Goal: Task Accomplishment & Management: Use online tool/utility

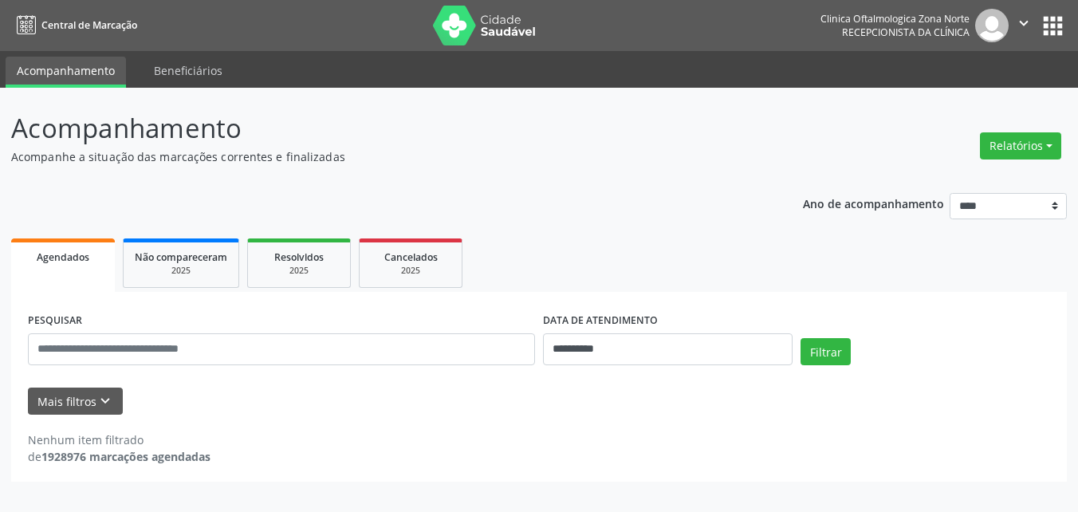
click at [108, 417] on div "Nenhum item filtrado de 1928976 marcações agendadas" at bounding box center [539, 439] width 1022 height 50
click at [108, 410] on icon "keyboard_arrow_down" at bounding box center [105, 401] width 18 height 18
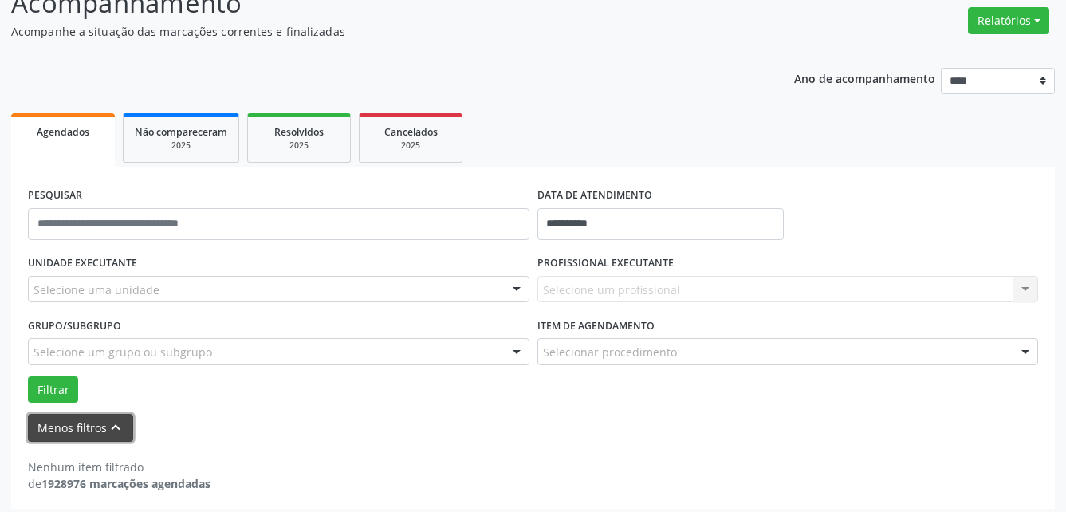
scroll to position [133, 0]
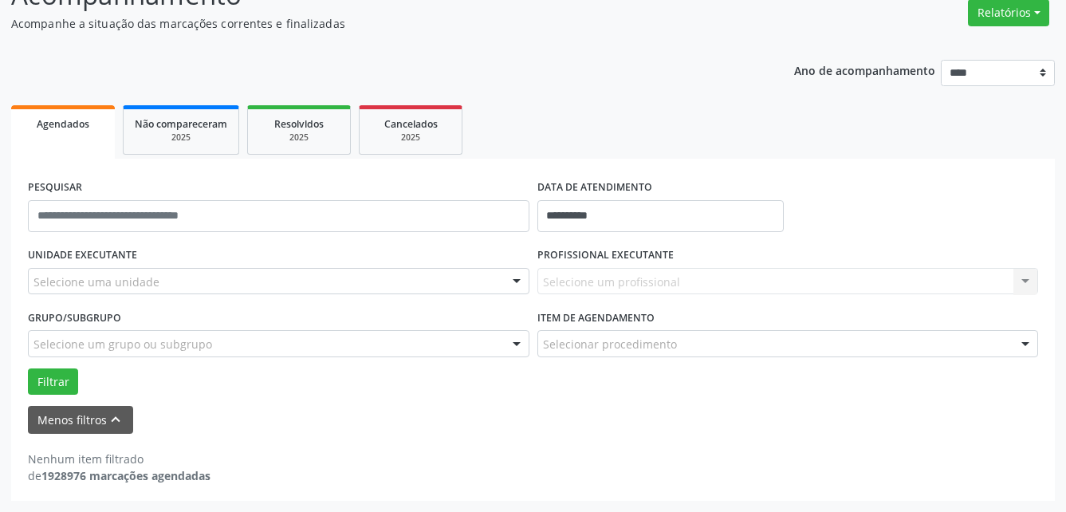
click at [653, 314] on label "Item de agendamento" at bounding box center [595, 317] width 117 height 25
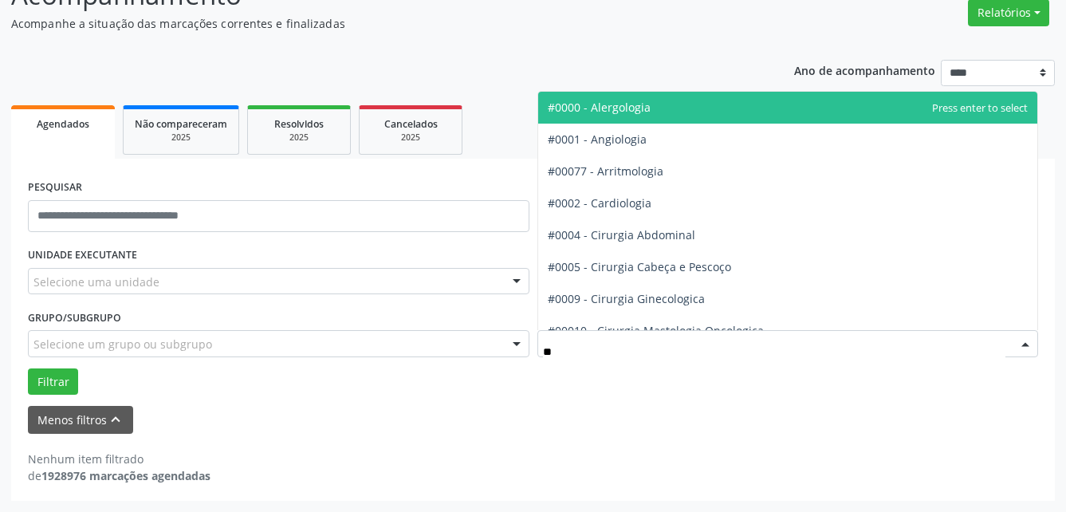
type input "***"
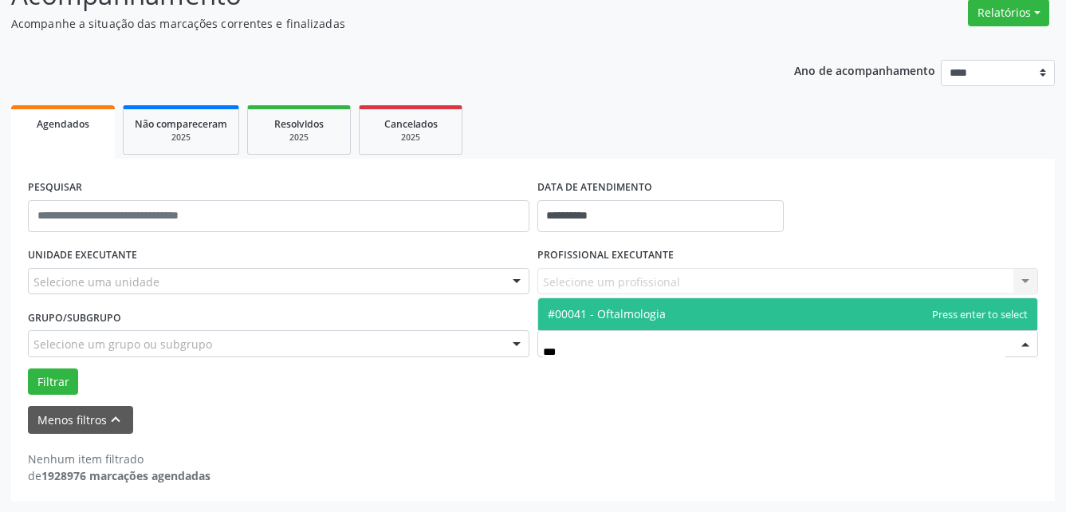
click at [638, 319] on span "#00041 - Oftalmologia" at bounding box center [607, 313] width 118 height 15
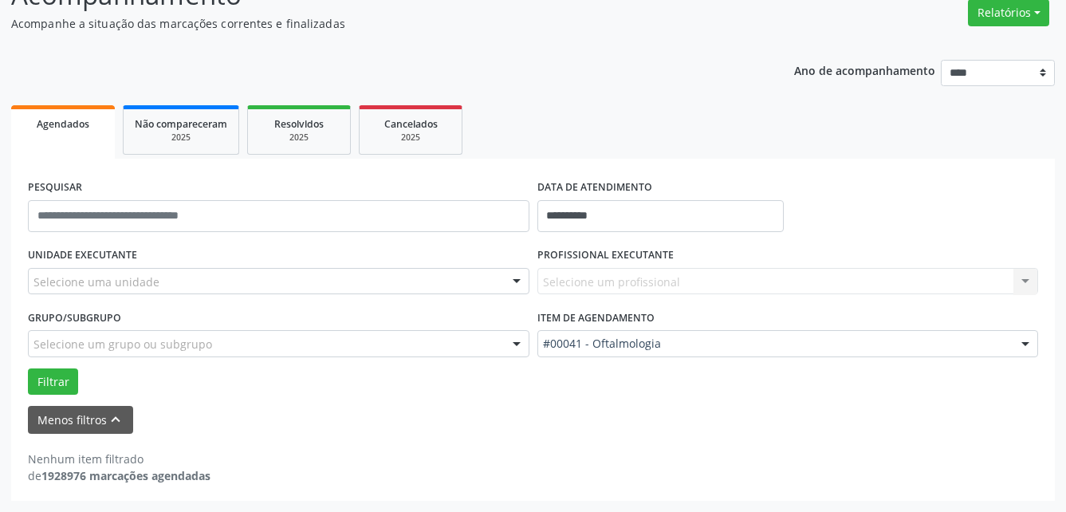
click at [491, 338] on div "Selecione um grupo ou subgrupo" at bounding box center [278, 343] width 501 height 27
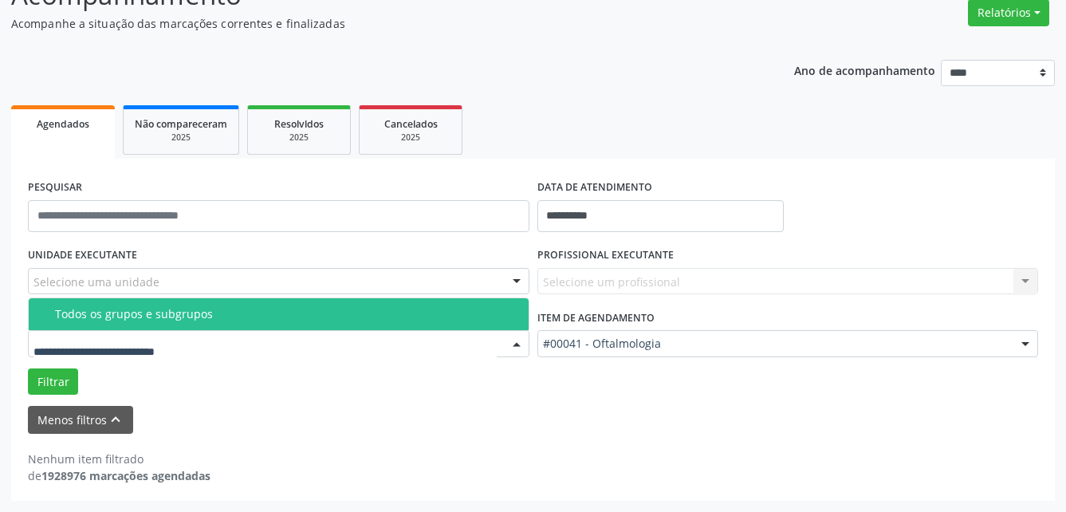
click at [293, 311] on div "Todos os grupos e subgrupos" at bounding box center [287, 314] width 464 height 13
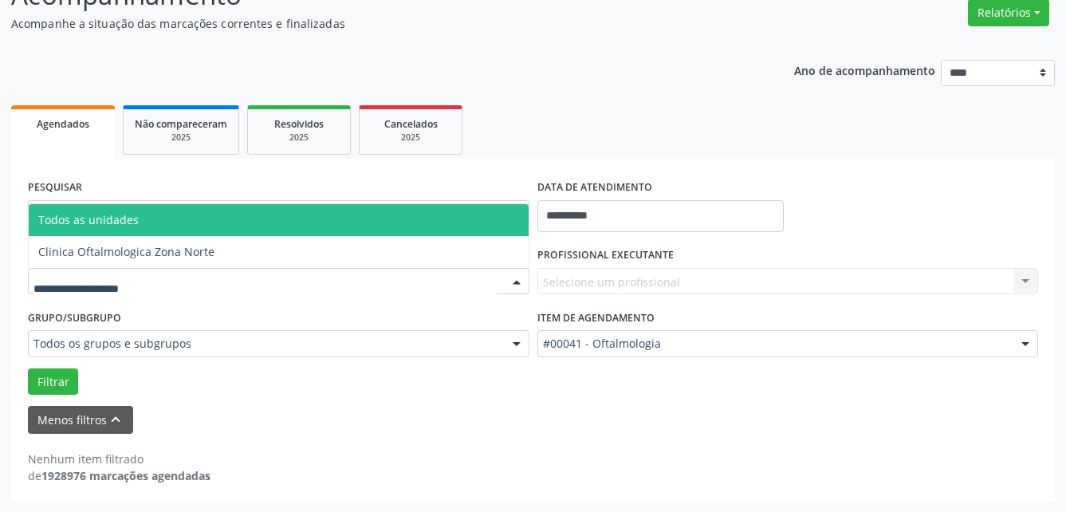
click at [349, 281] on div at bounding box center [278, 281] width 501 height 27
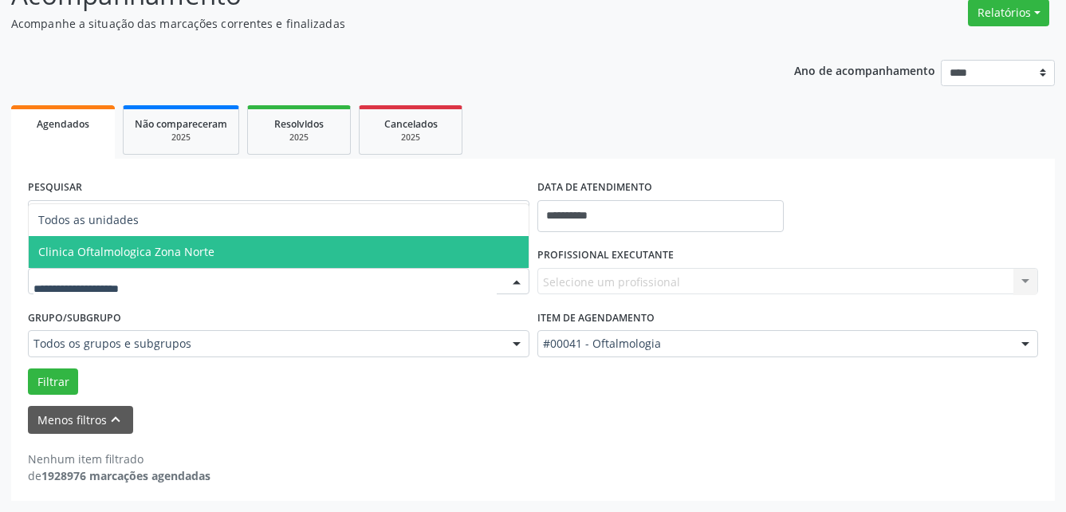
click at [285, 246] on span "Clinica Oftalmologica Zona Norte" at bounding box center [279, 252] width 500 height 32
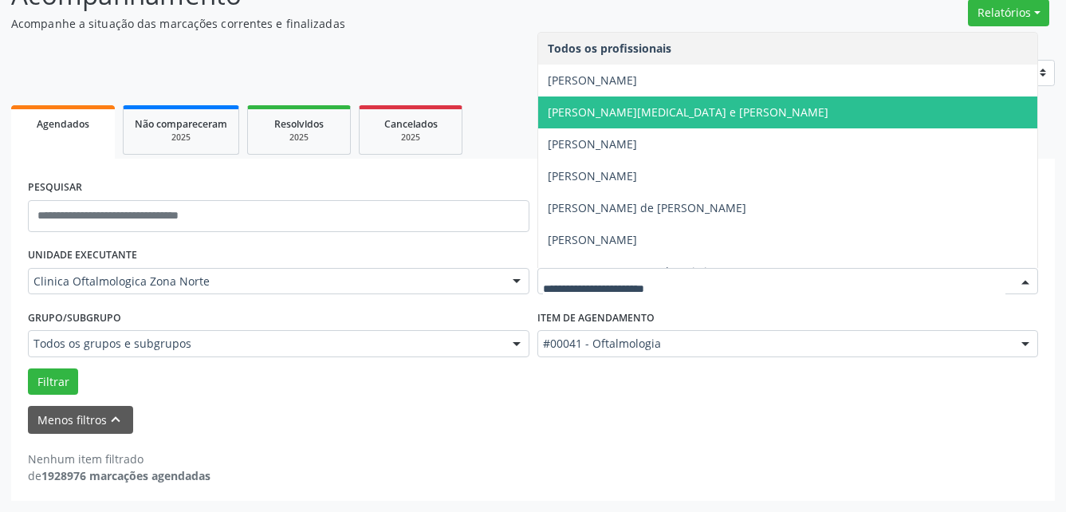
click at [637, 119] on span "[PERSON_NAME][MEDICAL_DATA] e [PERSON_NAME]" at bounding box center [688, 111] width 281 height 15
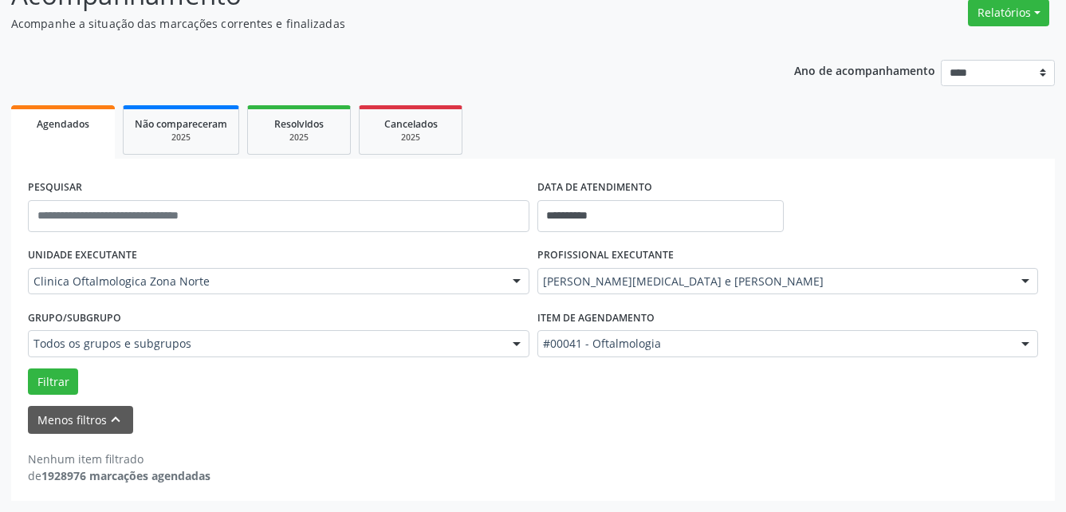
click at [45, 366] on div "Grupo/Subgrupo Todos os grupos e subgrupos Todos os grupos e subgrupos Nenhum r…" at bounding box center [278, 336] width 509 height 62
click at [57, 380] on button "Filtrar" at bounding box center [53, 381] width 50 height 27
click at [662, 203] on input "**********" at bounding box center [660, 216] width 246 height 32
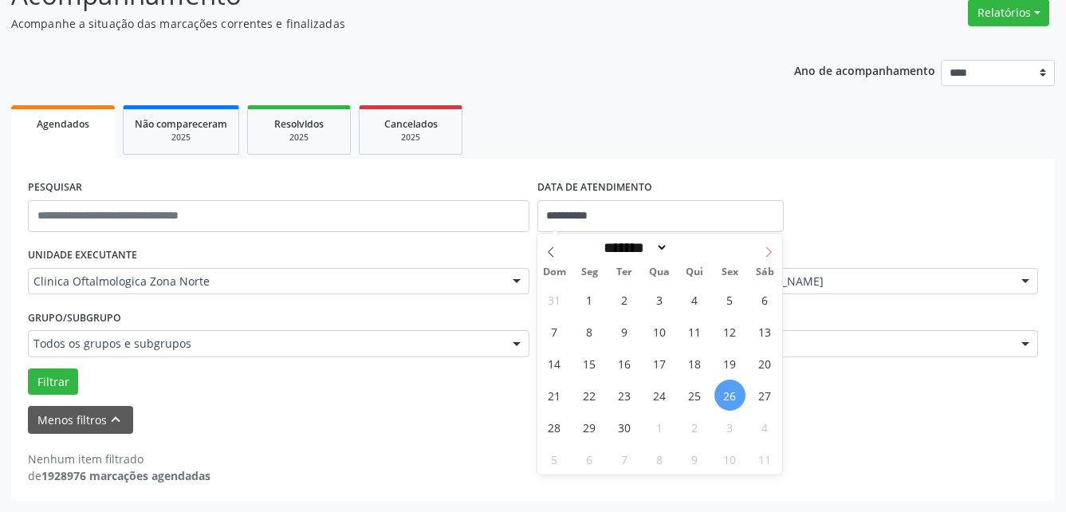
click at [764, 252] on icon at bounding box center [768, 251] width 11 height 11
click at [766, 251] on icon at bounding box center [768, 251] width 11 height 11
select select "**"
click at [660, 392] on span "19" at bounding box center [659, 394] width 31 height 31
type input "**********"
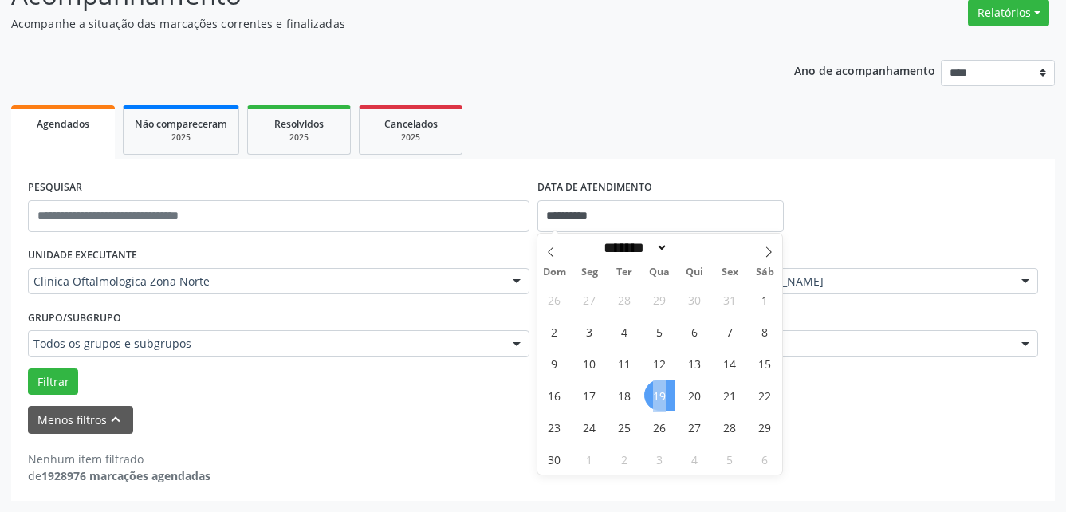
click at [660, 392] on span "19" at bounding box center [659, 394] width 31 height 31
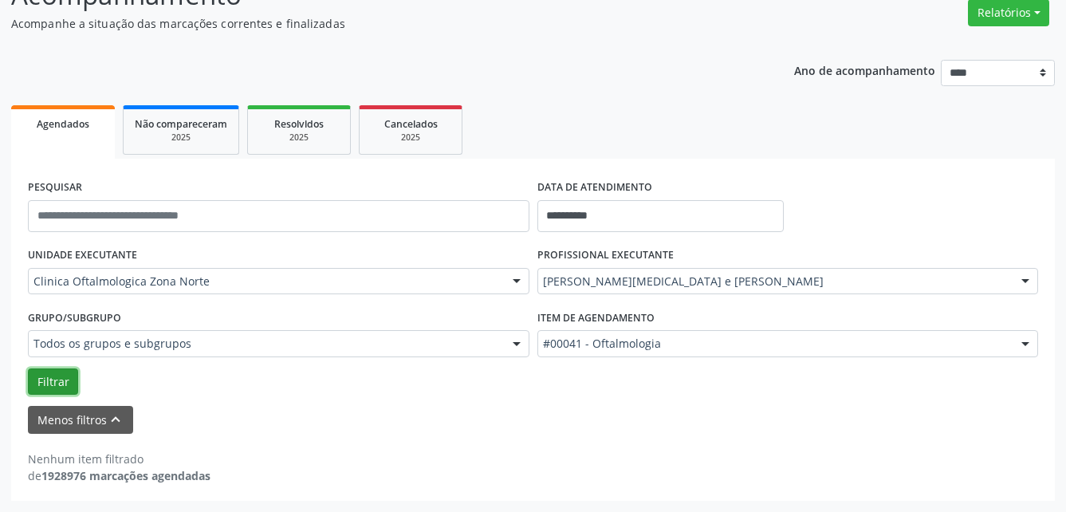
click at [66, 379] on button "Filtrar" at bounding box center [53, 381] width 50 height 27
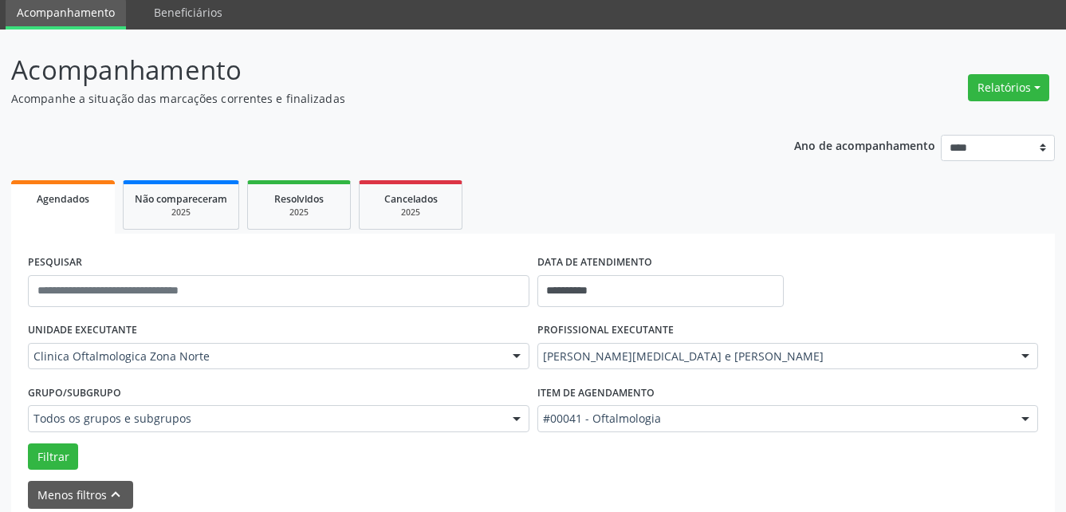
scroll to position [0, 0]
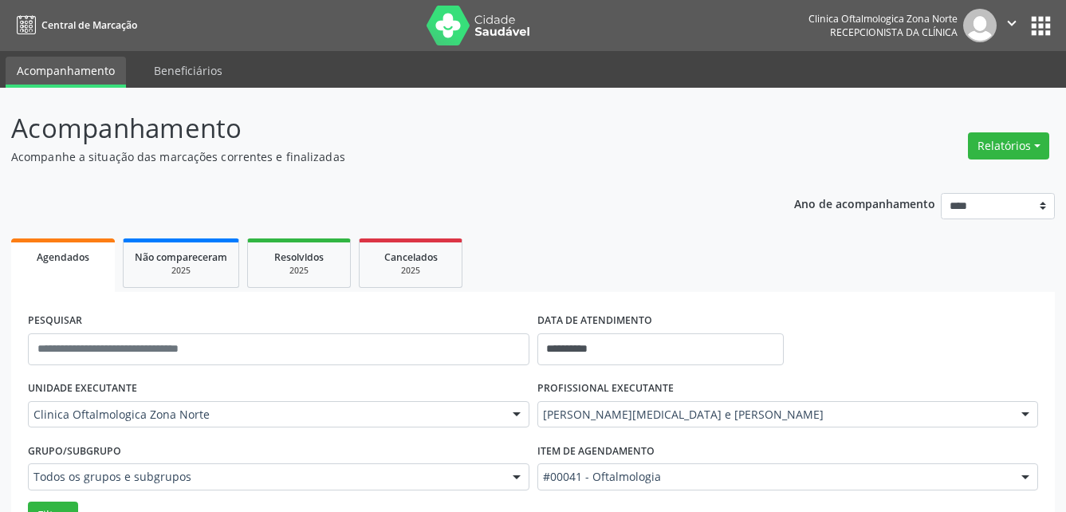
click at [1003, 21] on icon "" at bounding box center [1012, 23] width 18 height 18
click at [983, 99] on link "Sair" at bounding box center [971, 97] width 110 height 22
